Goal: Task Accomplishment & Management: Use online tool/utility

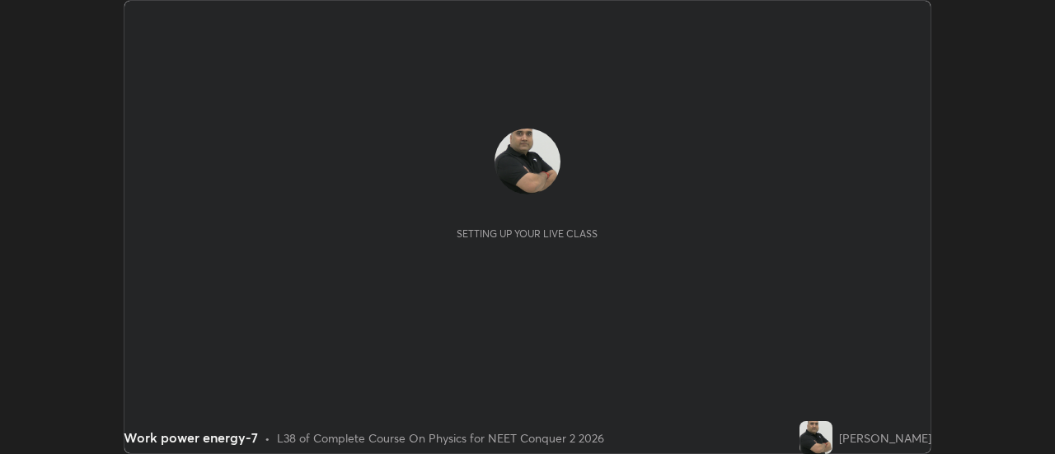
scroll to position [454, 1054]
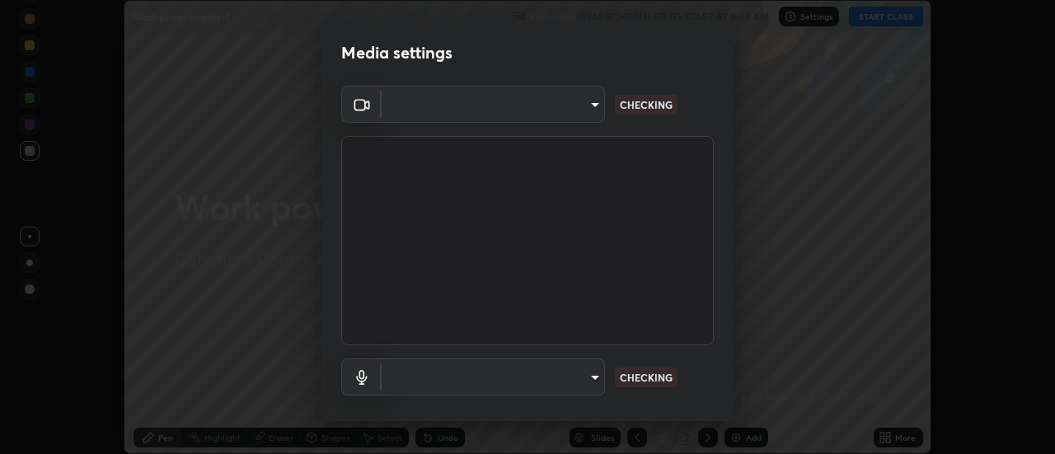
type input "b63bf8d4be001456b007e27562af51addf9deb8236f2337857bb01a3f85ddd7f"
type input "communications"
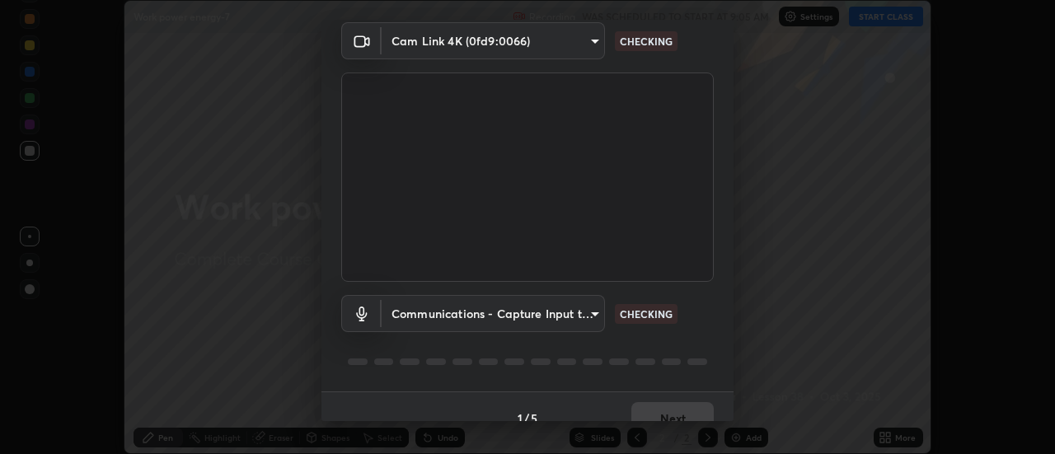
scroll to position [87, 0]
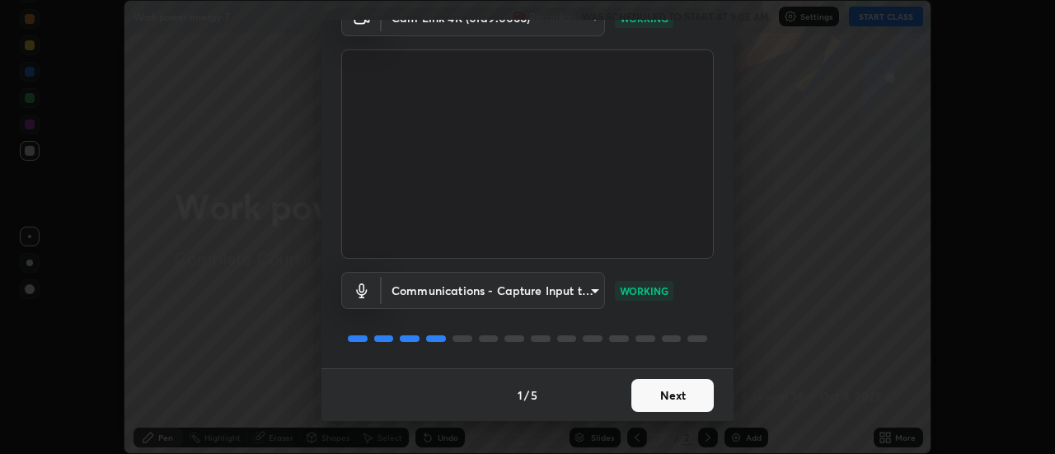
click at [687, 397] on button "Next" at bounding box center [672, 395] width 82 height 33
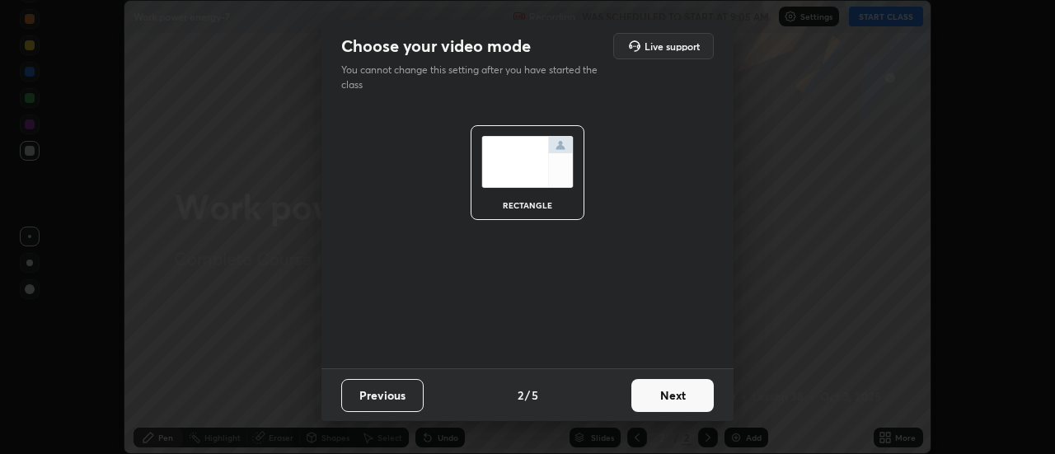
click at [687, 396] on button "Next" at bounding box center [672, 395] width 82 height 33
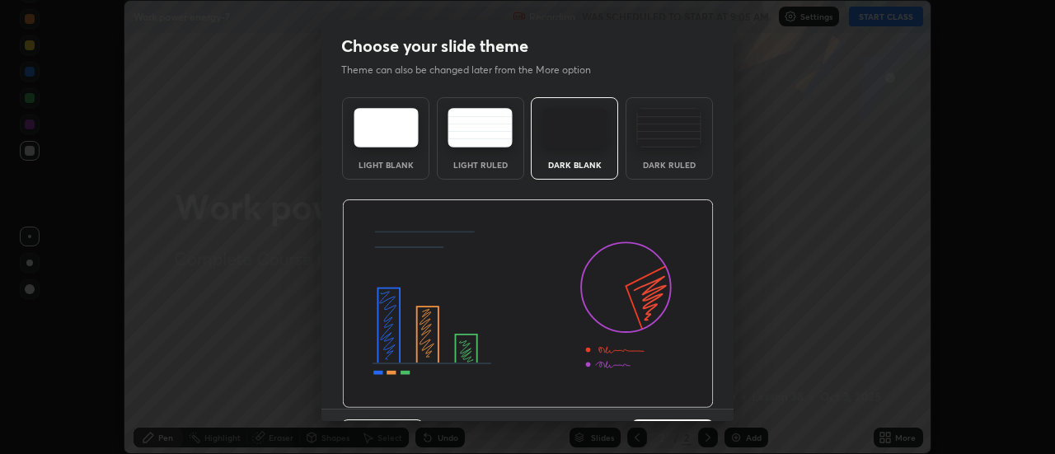
scroll to position [40, 0]
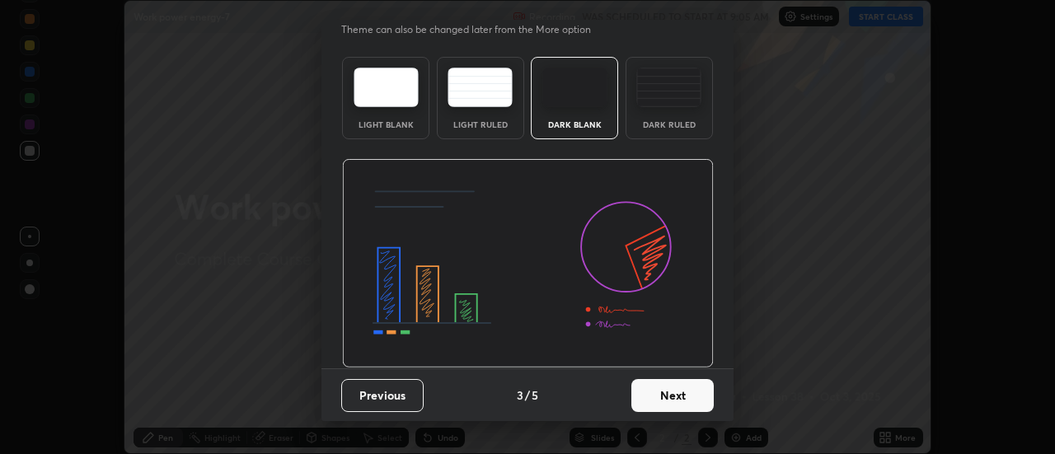
click at [683, 394] on button "Next" at bounding box center [672, 395] width 82 height 33
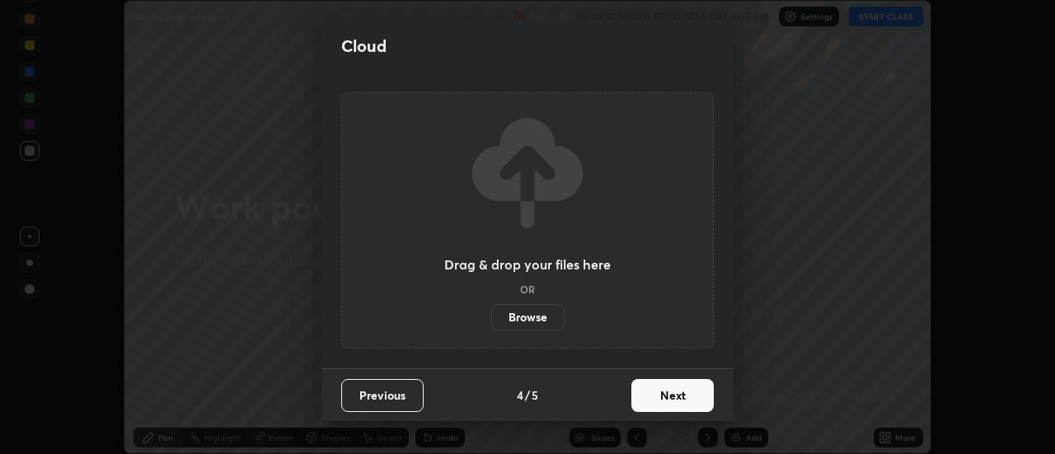
scroll to position [0, 0]
click at [690, 397] on button "Next" at bounding box center [672, 395] width 82 height 33
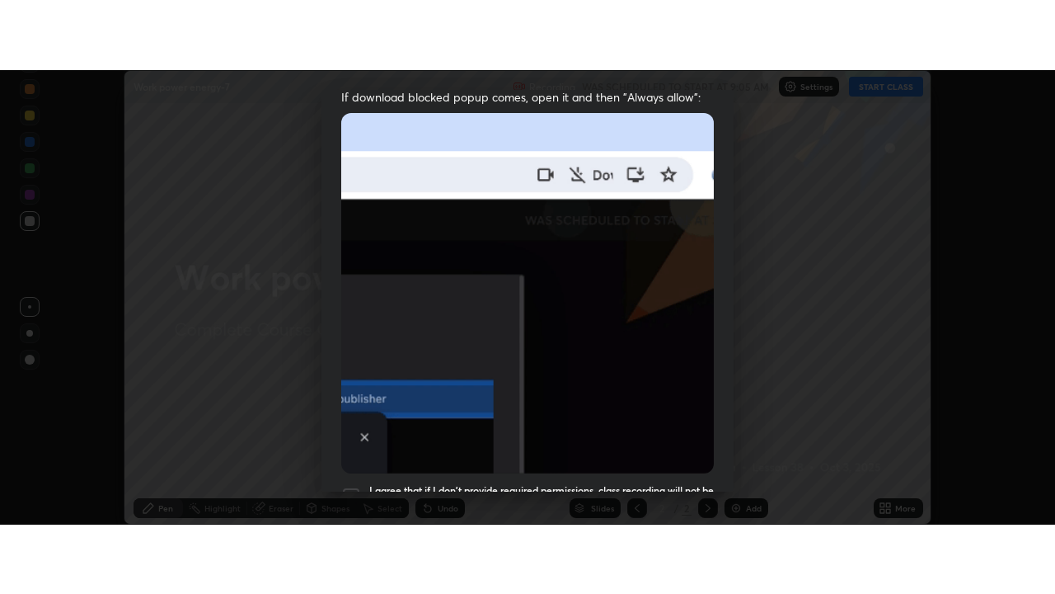
scroll to position [423, 0]
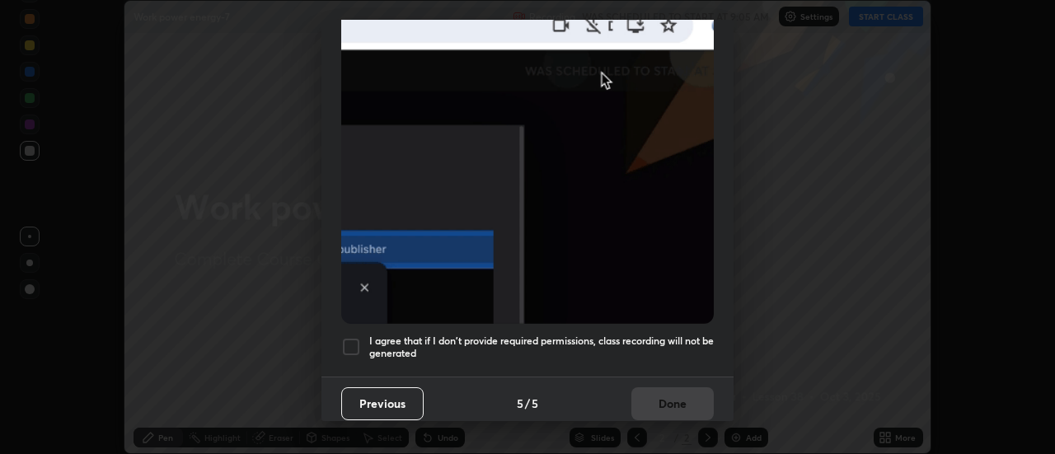
click at [353, 340] on div at bounding box center [351, 347] width 20 height 20
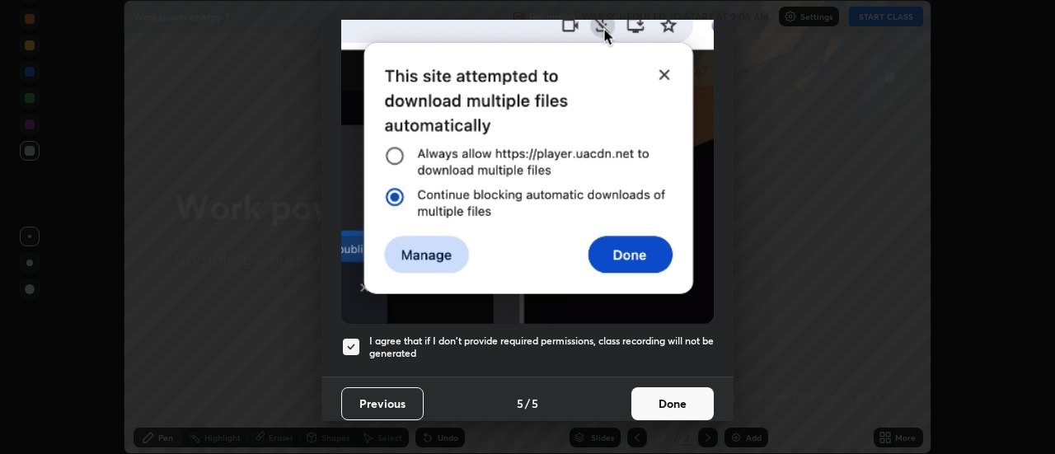
click at [674, 396] on button "Done" at bounding box center [672, 403] width 82 height 33
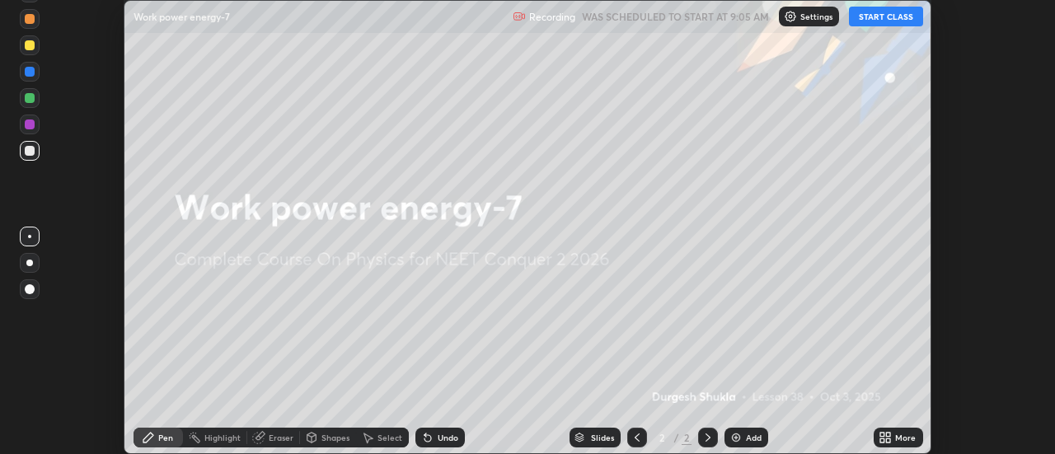
click at [892, 18] on button "START CLASS" at bounding box center [886, 17] width 74 height 20
click at [739, 435] on img at bounding box center [736, 437] width 13 height 13
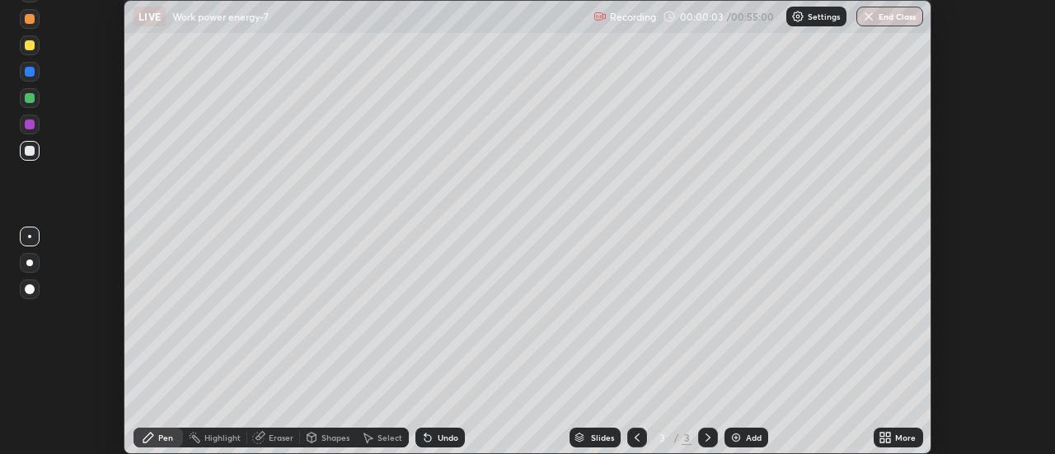
click at [885, 438] on icon at bounding box center [885, 437] width 13 height 13
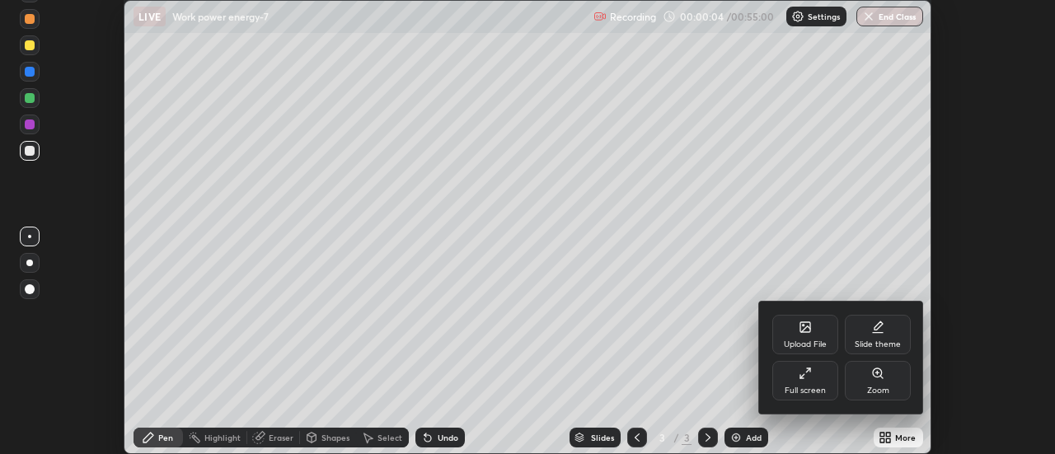
click at [799, 381] on div "Full screen" at bounding box center [805, 381] width 66 height 40
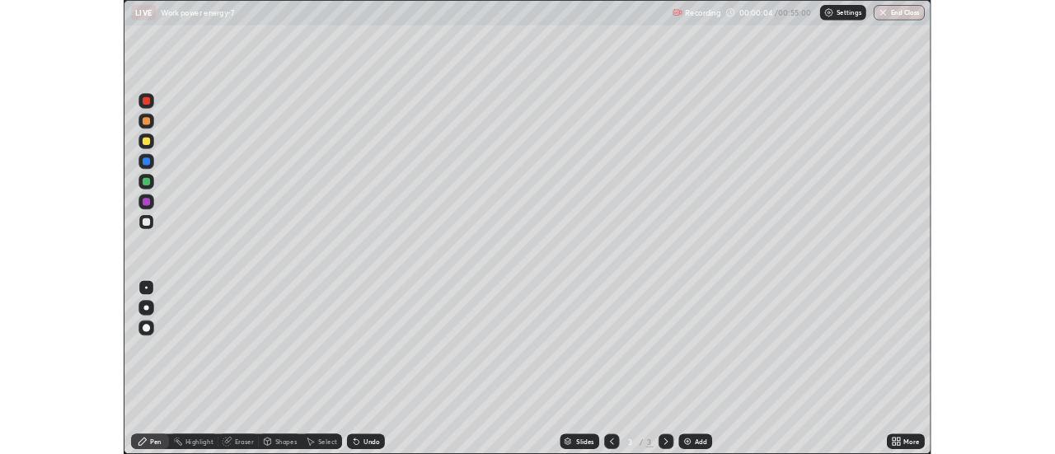
scroll to position [594, 1055]
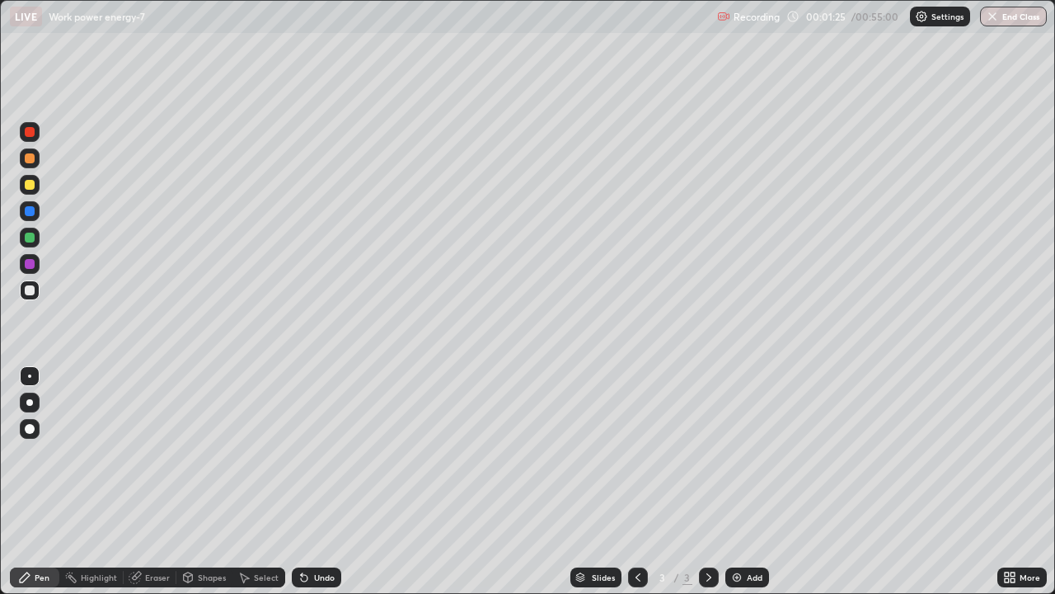
click at [31, 188] on div at bounding box center [30, 185] width 10 height 10
click at [31, 428] on div at bounding box center [30, 429] width 10 height 10
click at [737, 453] on img at bounding box center [736, 576] width 13 height 13
click at [747, 453] on div "Add" at bounding box center [755, 577] width 16 height 8
click at [636, 453] on icon at bounding box center [638, 577] width 5 height 8
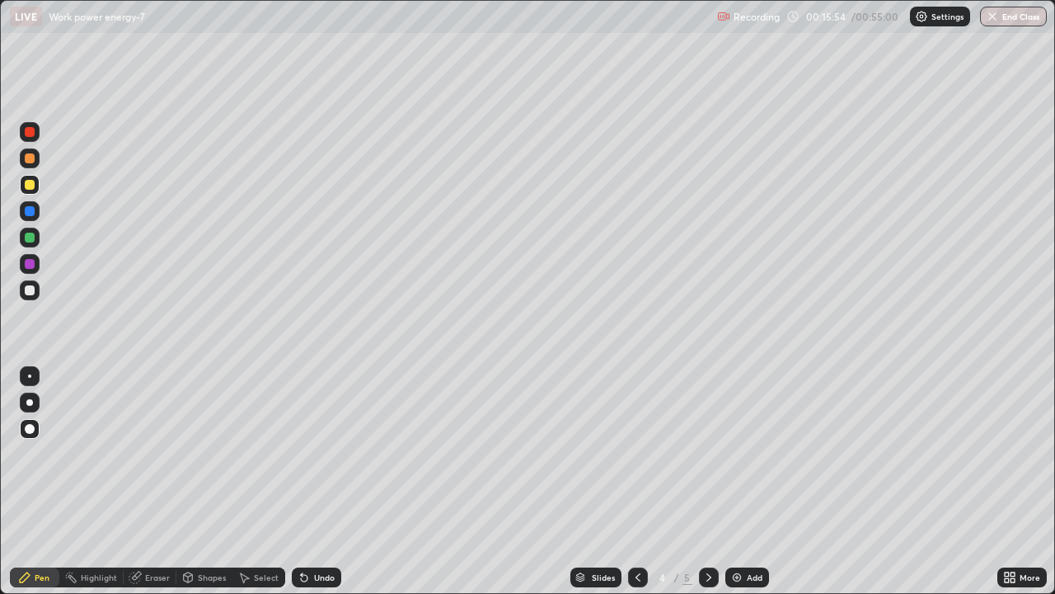
click at [742, 453] on img at bounding box center [736, 576] width 13 height 13
click at [753, 453] on div "Add" at bounding box center [755, 577] width 16 height 8
click at [993, 18] on img "button" at bounding box center [993, 16] width 13 height 13
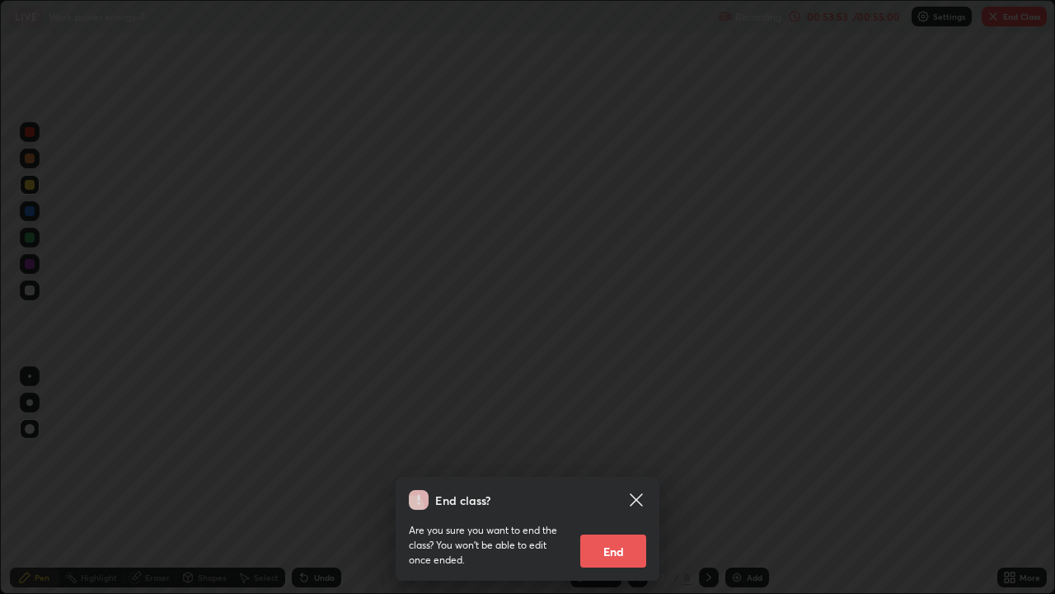
click at [615, 453] on button "End" at bounding box center [613, 550] width 66 height 33
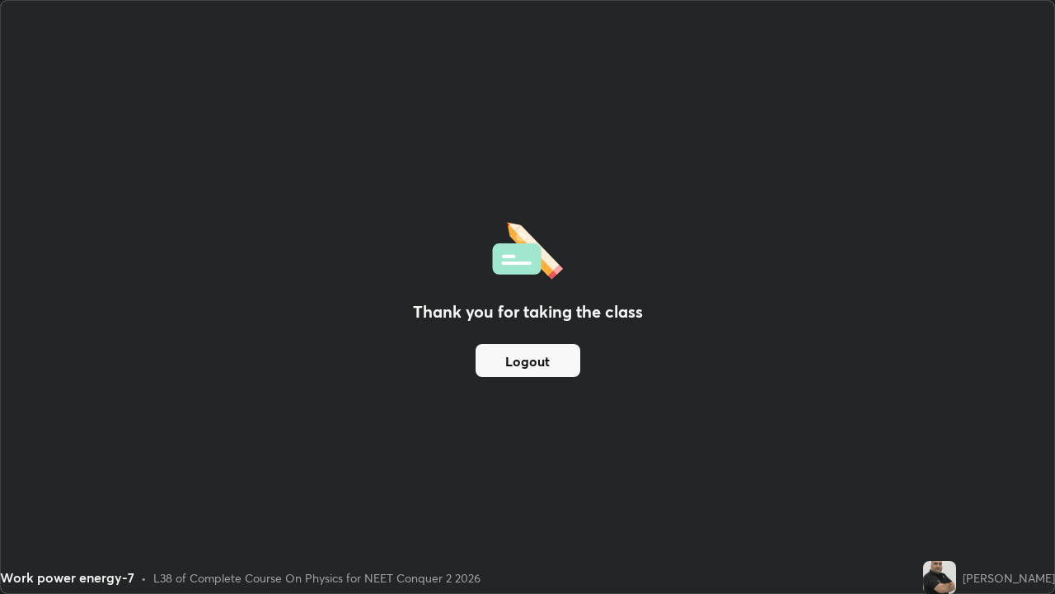
click at [565, 365] on button "Logout" at bounding box center [528, 360] width 105 height 33
click at [561, 363] on button "Logout" at bounding box center [528, 360] width 105 height 33
click at [556, 363] on button "Logout" at bounding box center [528, 360] width 105 height 33
click at [551, 365] on button "Logout" at bounding box center [528, 360] width 105 height 33
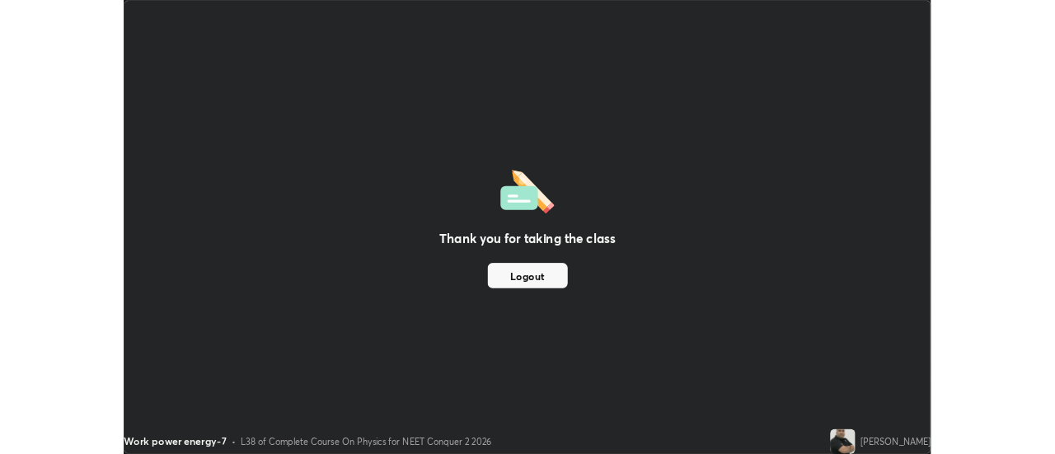
scroll to position [81979, 81378]
